Goal: Task Accomplishment & Management: Use online tool/utility

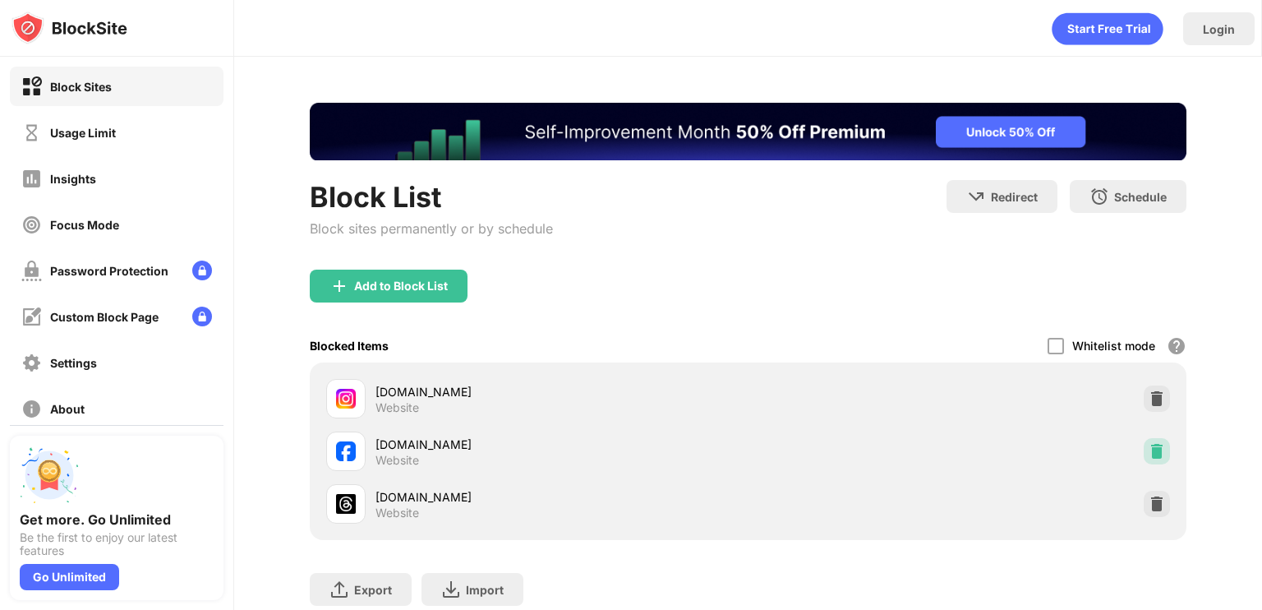
click at [630, 458] on img at bounding box center [1157, 451] width 16 height 16
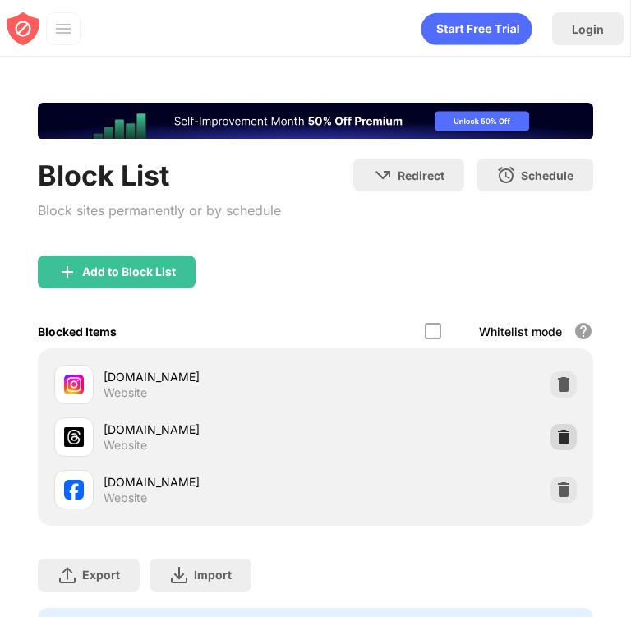
click at [555, 433] on img at bounding box center [563, 437] width 16 height 16
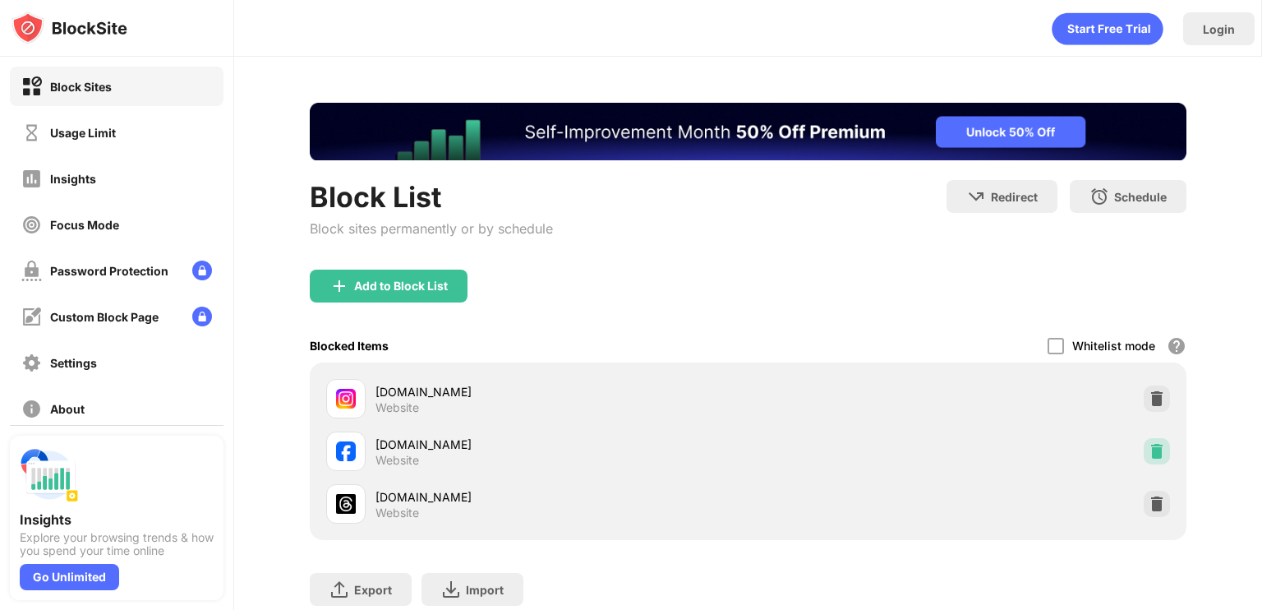
click at [1152, 455] on img at bounding box center [1157, 451] width 16 height 16
click at [1155, 461] on div "threads.com Website" at bounding box center [748, 451] width 857 height 53
click at [1149, 456] on img at bounding box center [1157, 451] width 16 height 16
